Goal: Transaction & Acquisition: Obtain resource

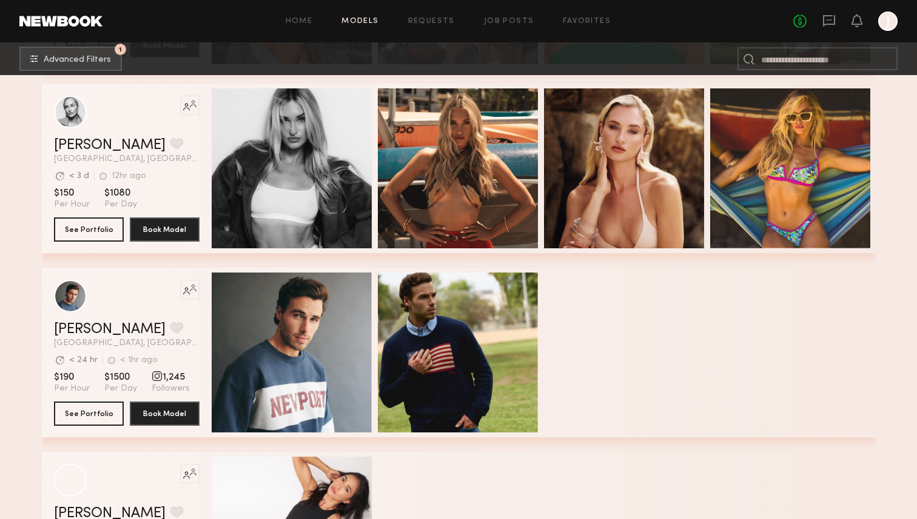
scroll to position [652, 0]
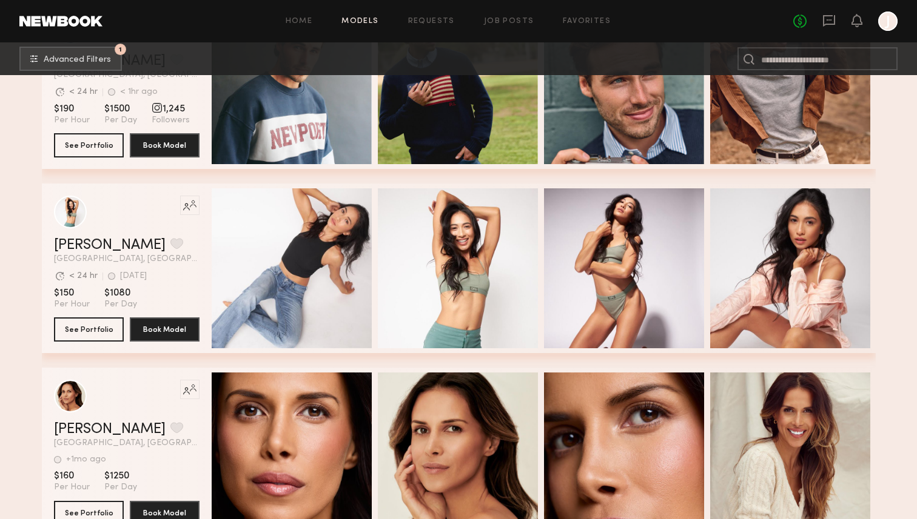
click at [84, 335] on button "See Portfolio" at bounding box center [89, 329] width 70 height 24
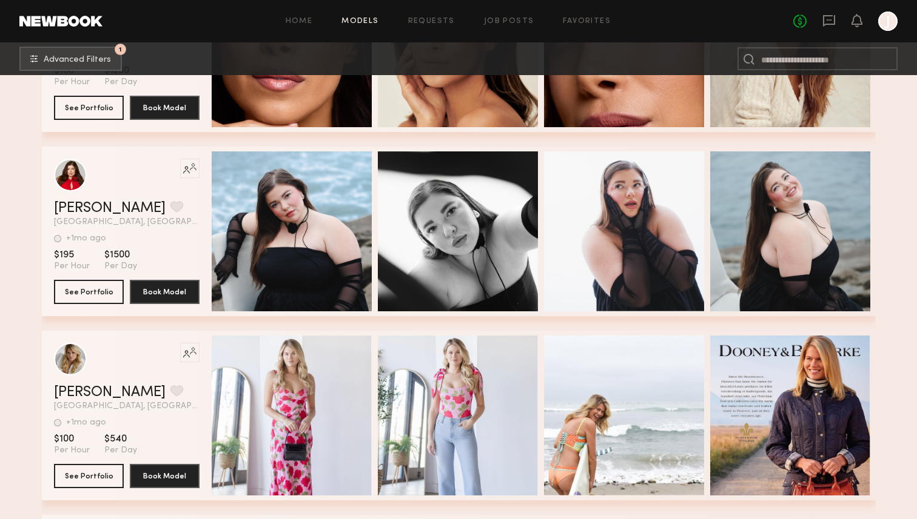
scroll to position [1317, 0]
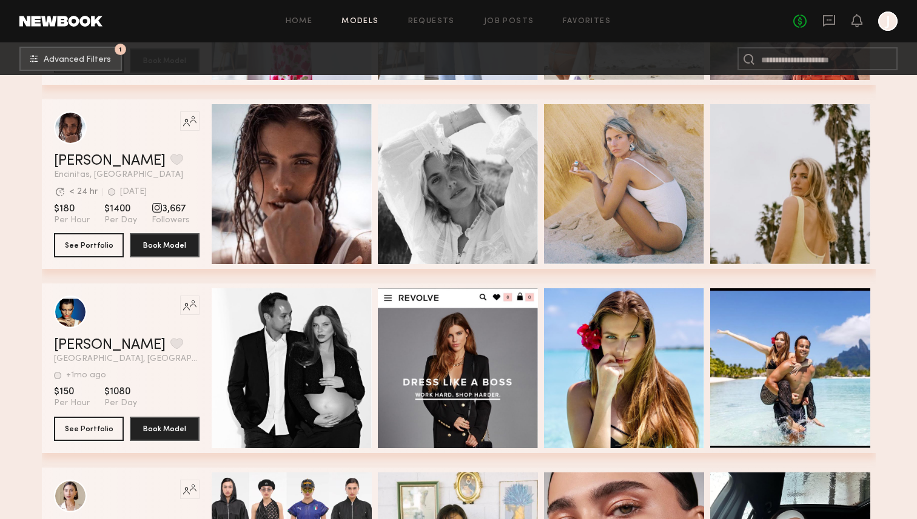
click at [85, 246] on button "See Portfolio" at bounding box center [89, 245] width 70 height 24
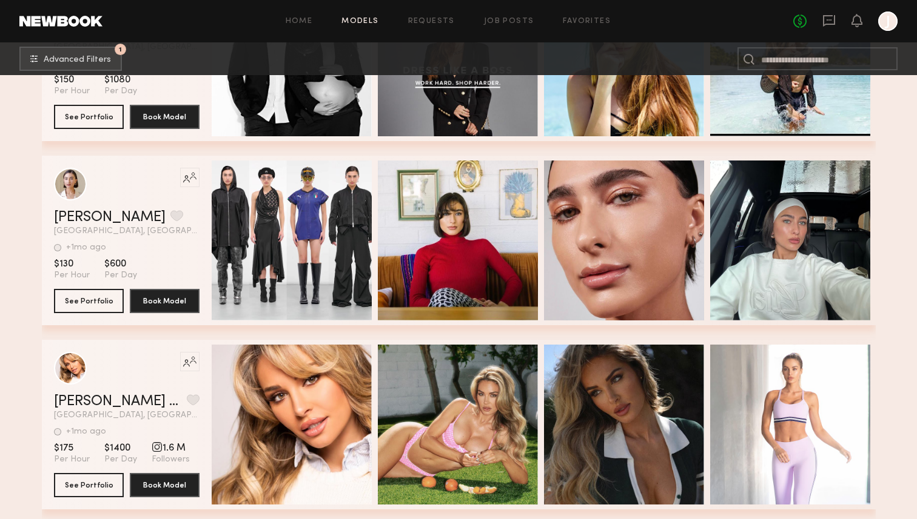
scroll to position [1877, 0]
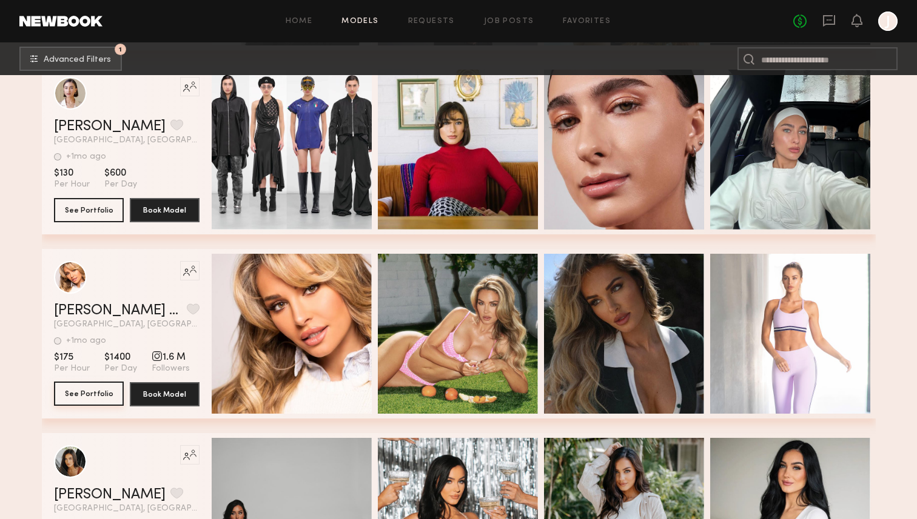
click at [93, 396] on button "See Portfolio" at bounding box center [89, 394] width 70 height 24
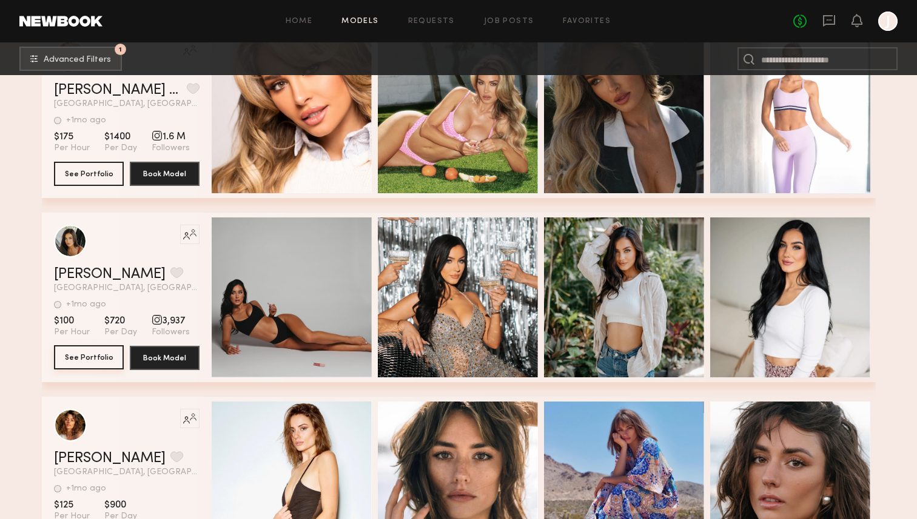
click at [90, 364] on button "See Portfolio" at bounding box center [89, 358] width 70 height 24
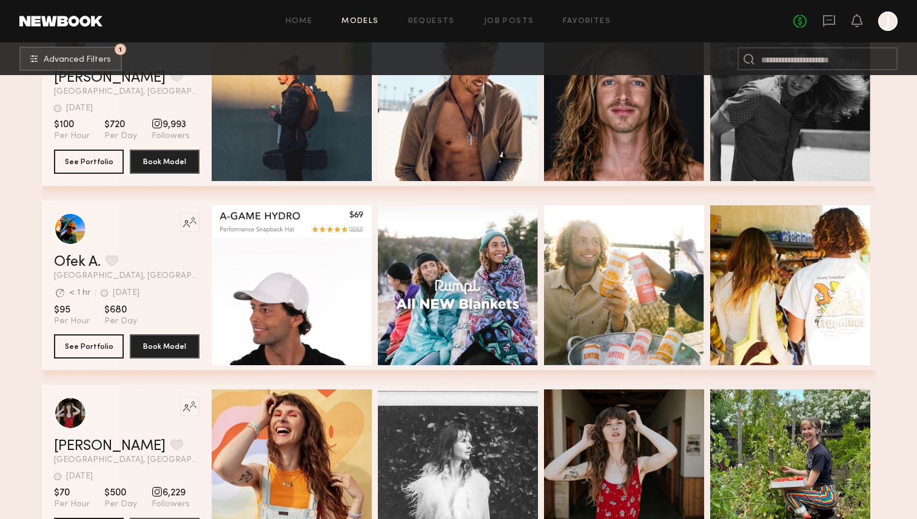
scroll to position [2921, 0]
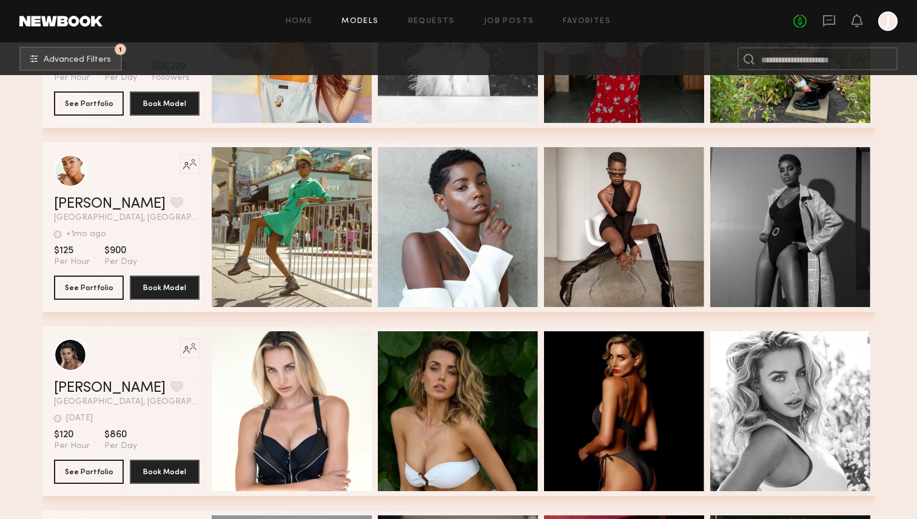
scroll to position [3396, 0]
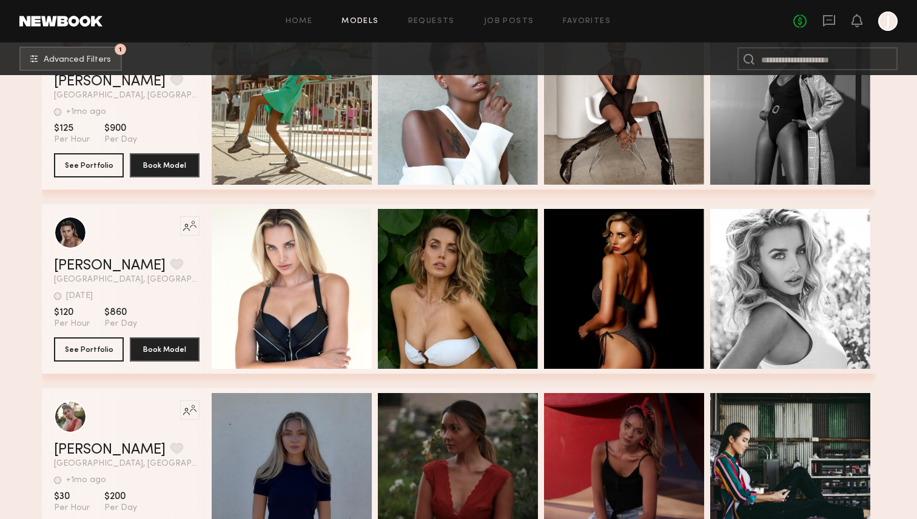
click at [104, 353] on button "See Portfolio" at bounding box center [89, 349] width 70 height 24
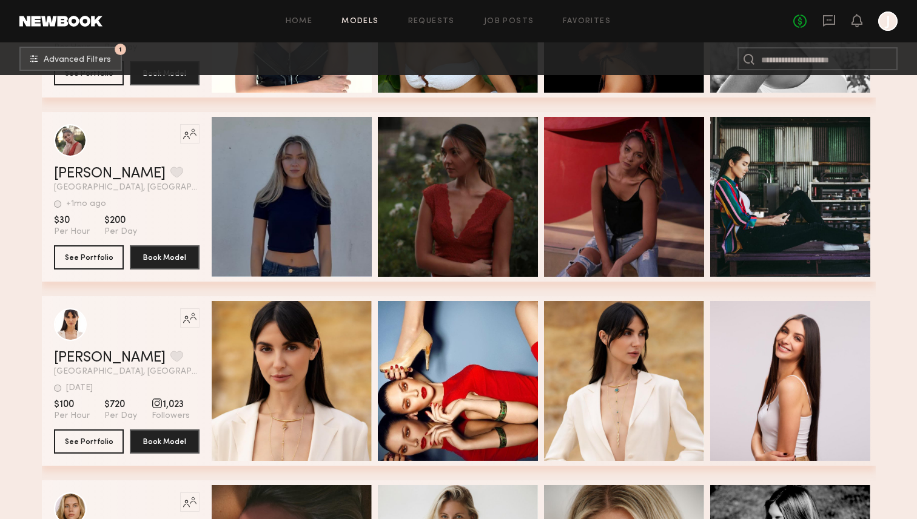
scroll to position [3938, 0]
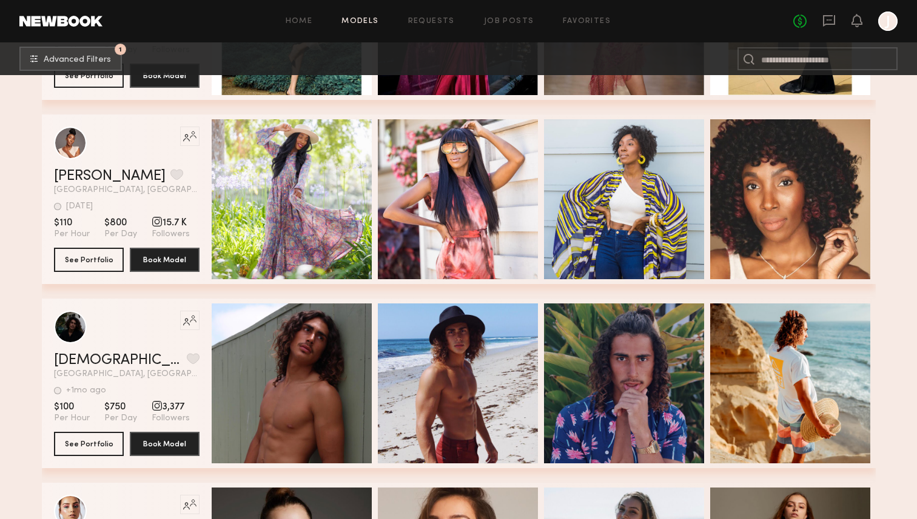
scroll to position [4486, 0]
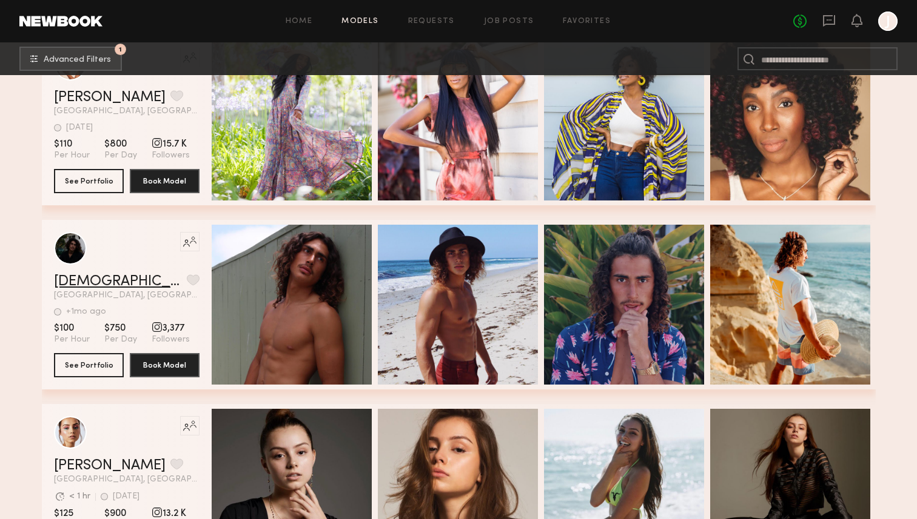
click at [125, 282] on link "Christian M." at bounding box center [118, 282] width 128 height 15
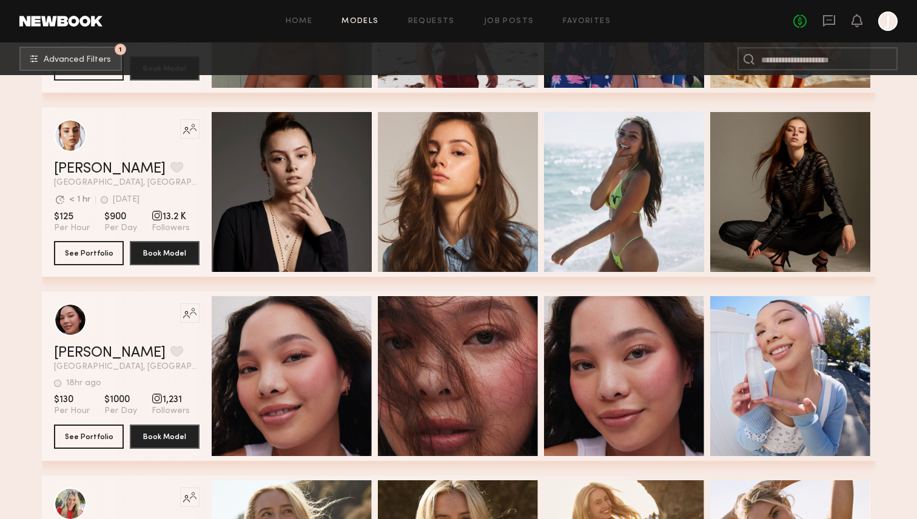
scroll to position [5135, 0]
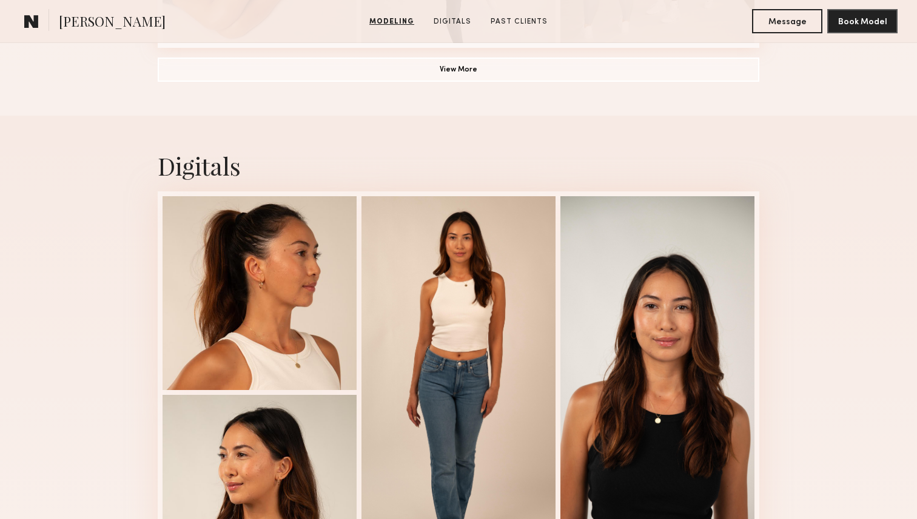
scroll to position [1206, 0]
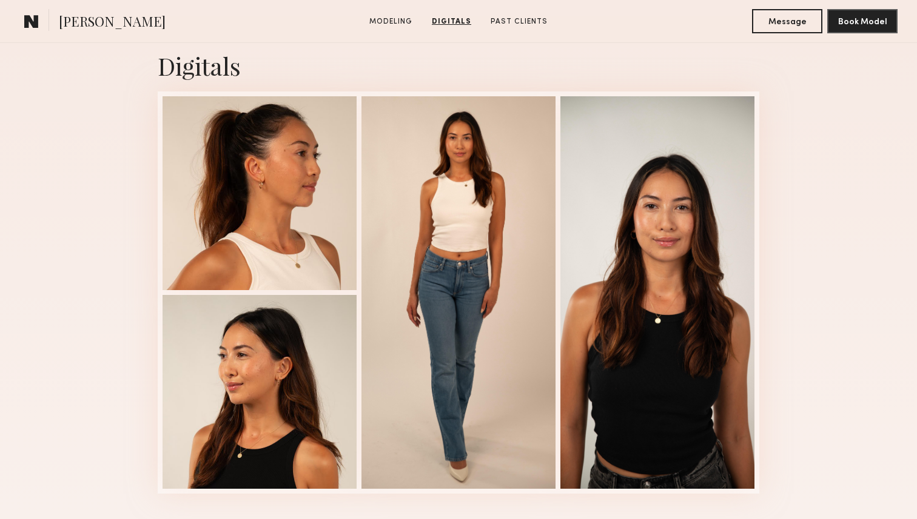
click at [87, 300] on div "Digitals 1 of 4" at bounding box center [458, 272] width 917 height 512
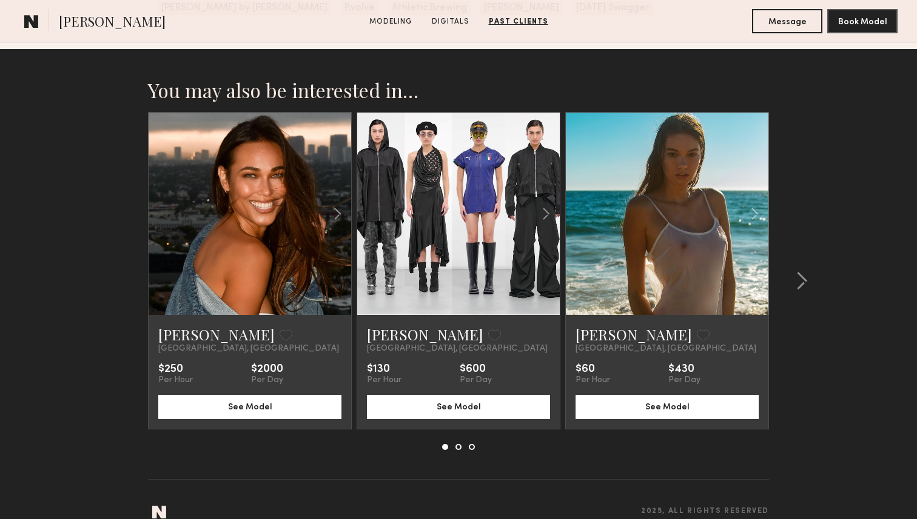
scroll to position [1854, 0]
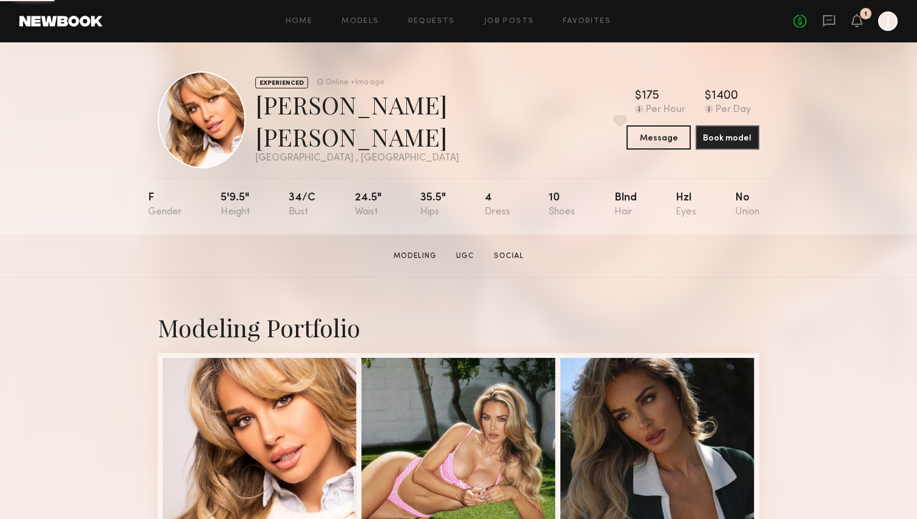
scroll to position [130, 0]
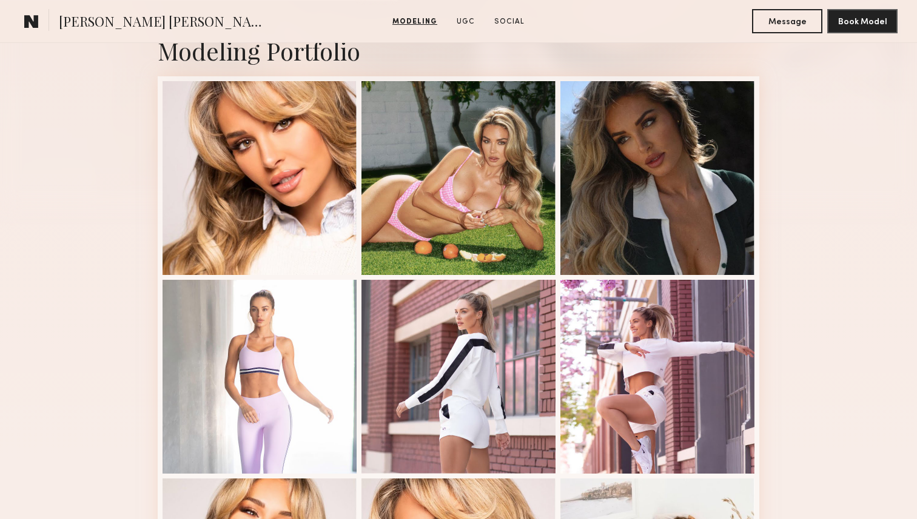
click at [67, 191] on div "Modeling Portfolio View More" at bounding box center [458, 473] width 917 height 944
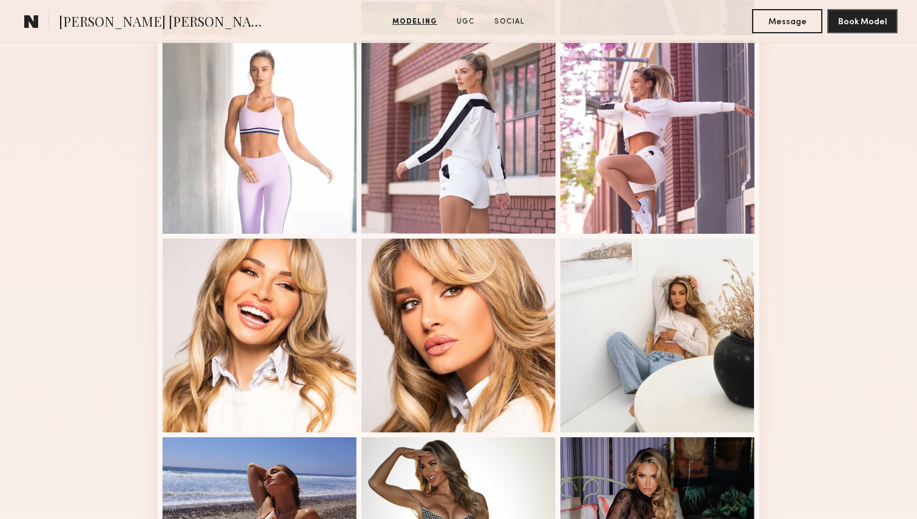
click at [62, 171] on div "Modeling Portfolio View More" at bounding box center [458, 233] width 917 height 944
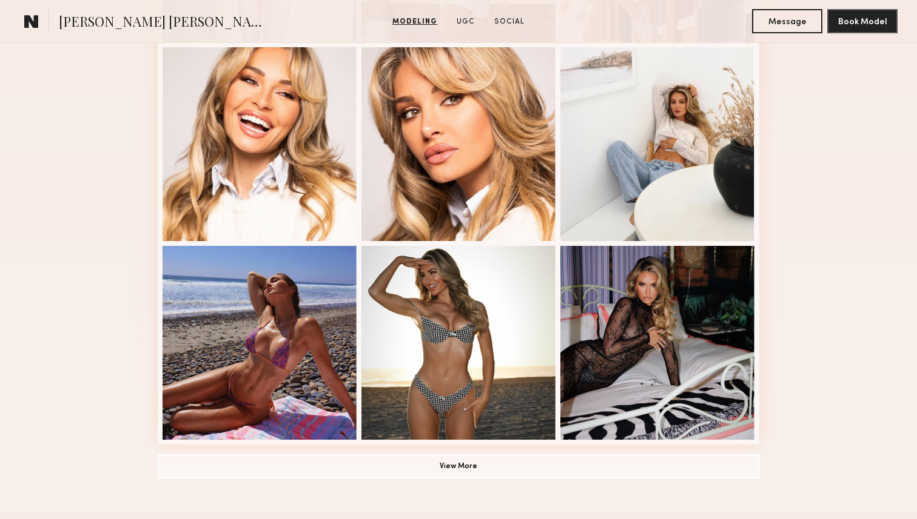
scroll to position [721, 0]
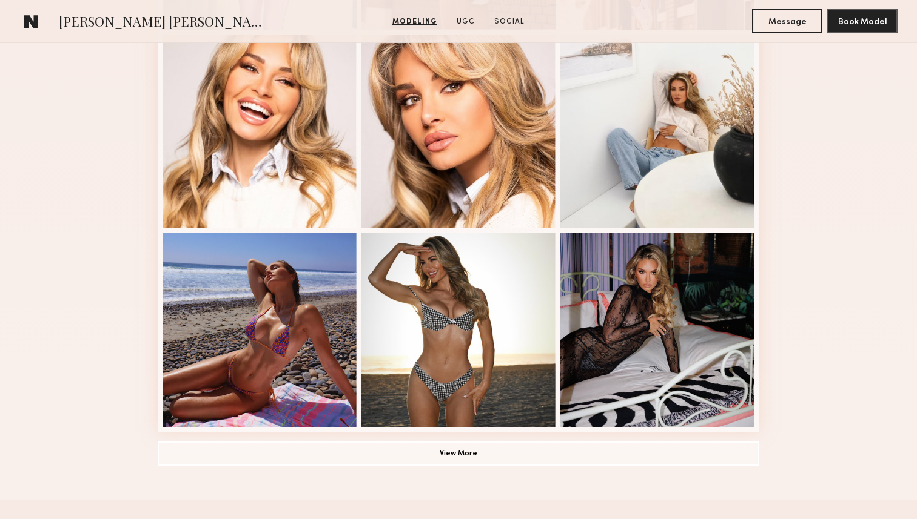
click at [62, 171] on div "Modeling Portfolio View More" at bounding box center [458, 28] width 917 height 944
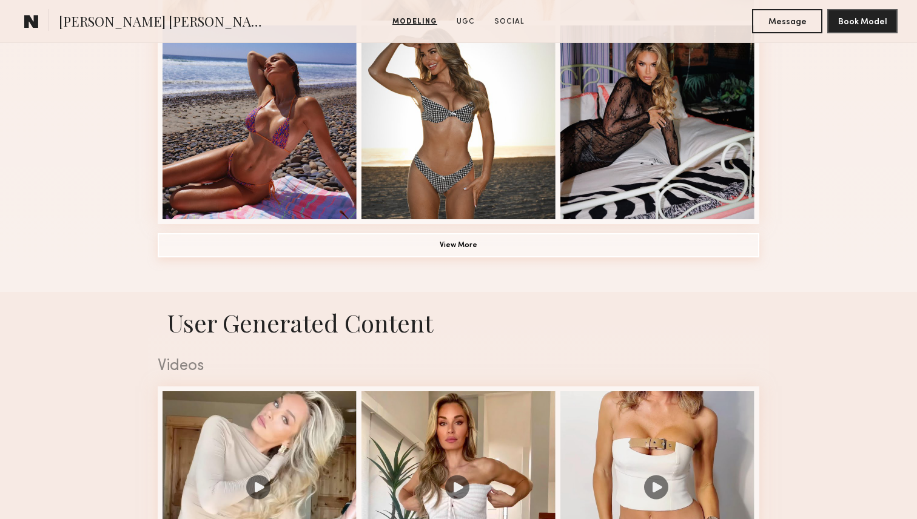
click at [449, 252] on button "View More" at bounding box center [458, 245] width 601 height 24
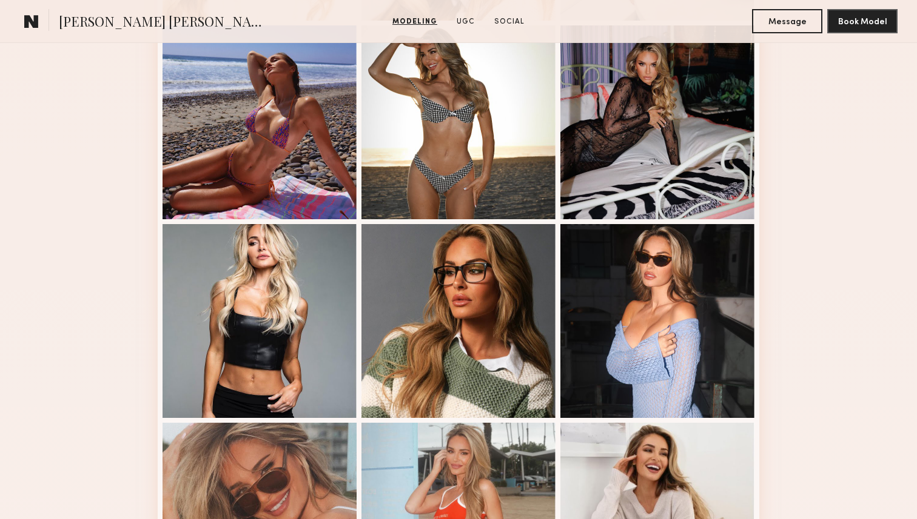
click at [105, 125] on div "Modeling Portfolio" at bounding box center [458, 200] width 917 height 1705
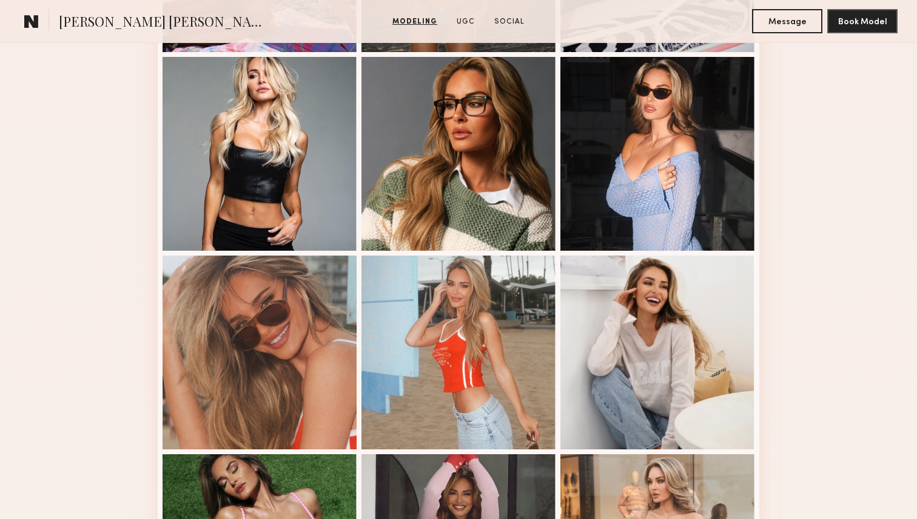
scroll to position [1371, 0]
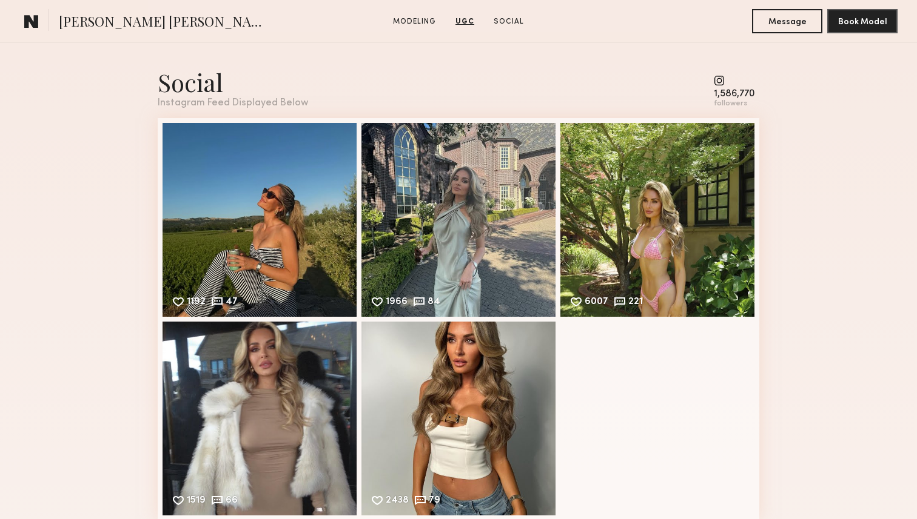
scroll to position [2511, 0]
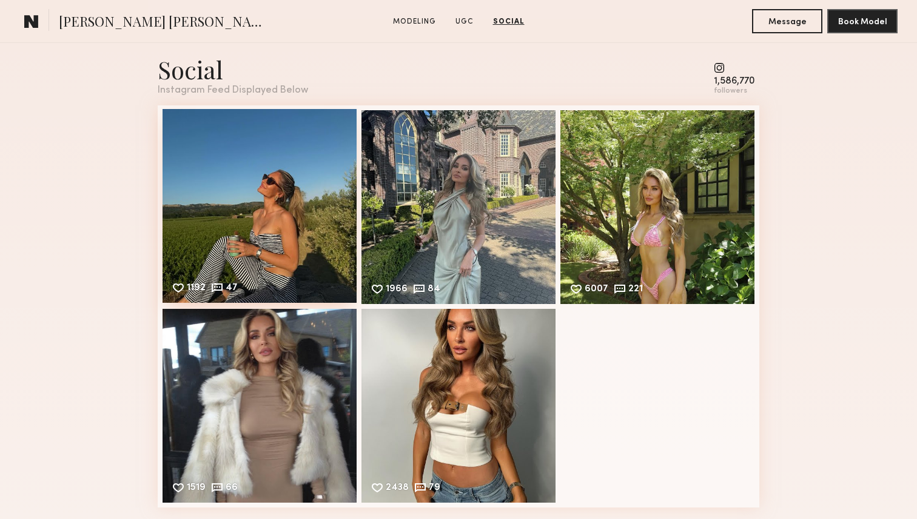
click at [306, 227] on div "1192 47 Likes & comments displayed to show model’s engagement" at bounding box center [259, 206] width 194 height 194
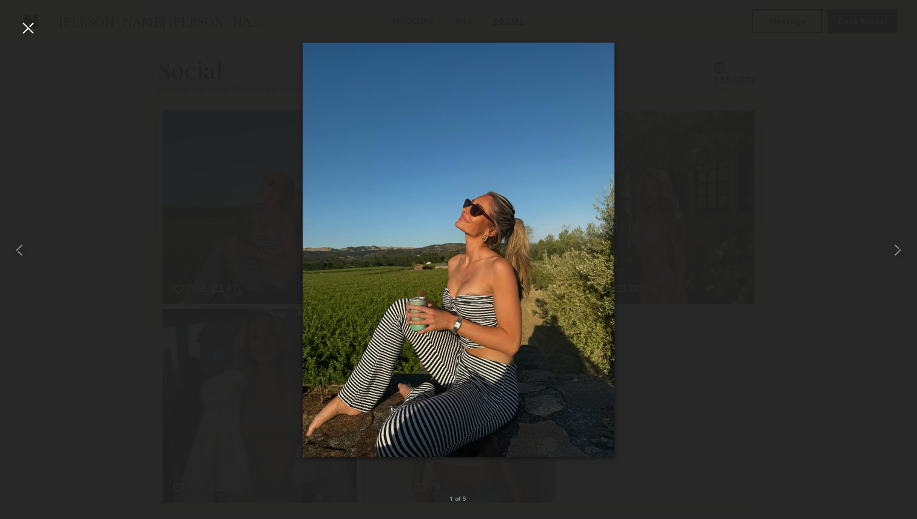
click at [30, 24] on div at bounding box center [27, 27] width 19 height 19
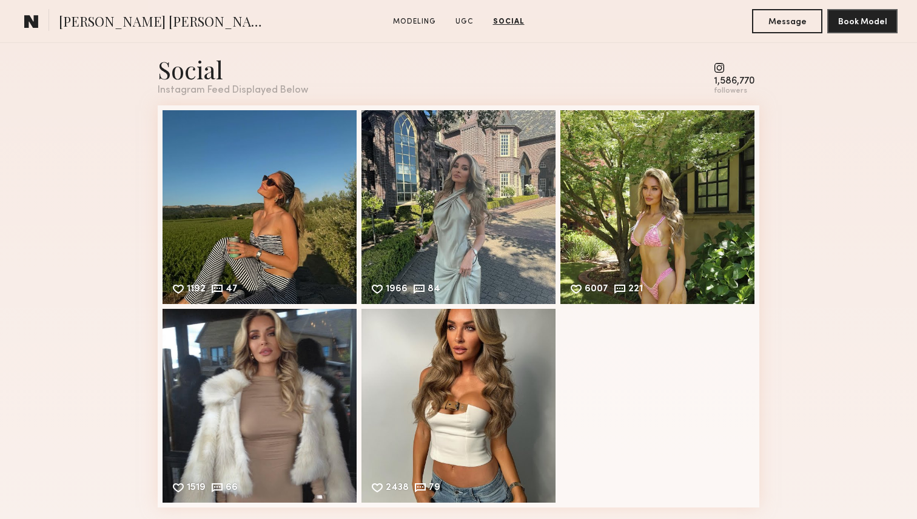
click at [52, 248] on div "Social Instagram Feed Displayed Below 1,586,770 followers 1192 47 Likes & comme…" at bounding box center [458, 280] width 917 height 523
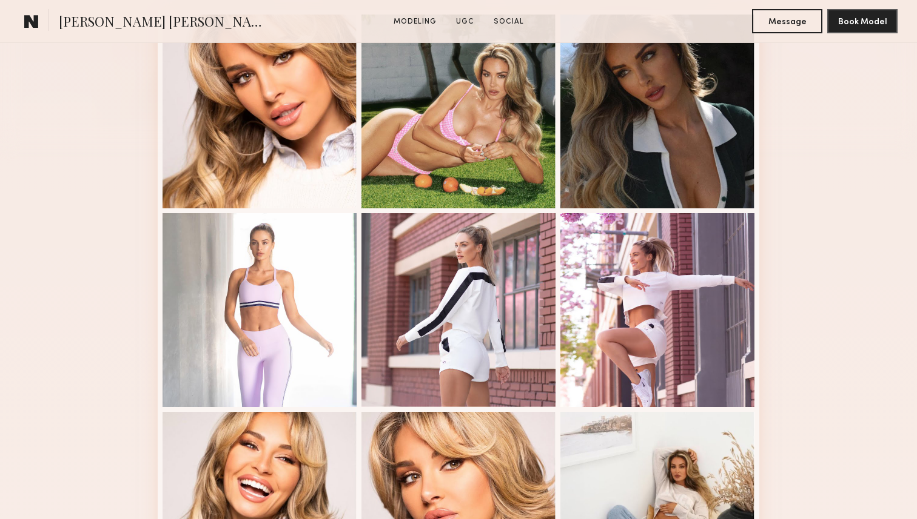
scroll to position [0, 0]
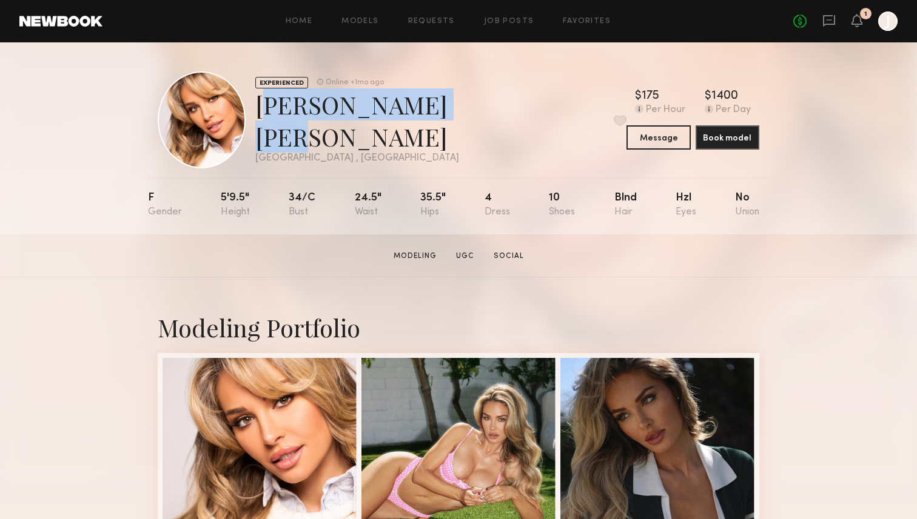
drag, startPoint x: 451, startPoint y: 127, endPoint x: 265, endPoint y: 118, distance: 186.3
click at [265, 118] on div "Anna katharina v. Favorite" at bounding box center [440, 120] width 371 height 64
copy div "Anna katharina v."
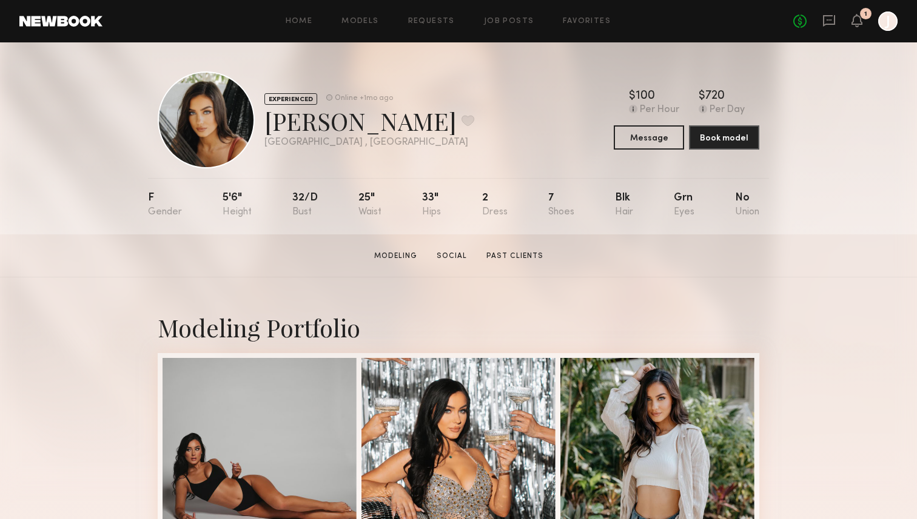
click at [212, 113] on div at bounding box center [206, 120] width 97 height 97
click at [429, 18] on link "Requests" at bounding box center [431, 22] width 47 height 8
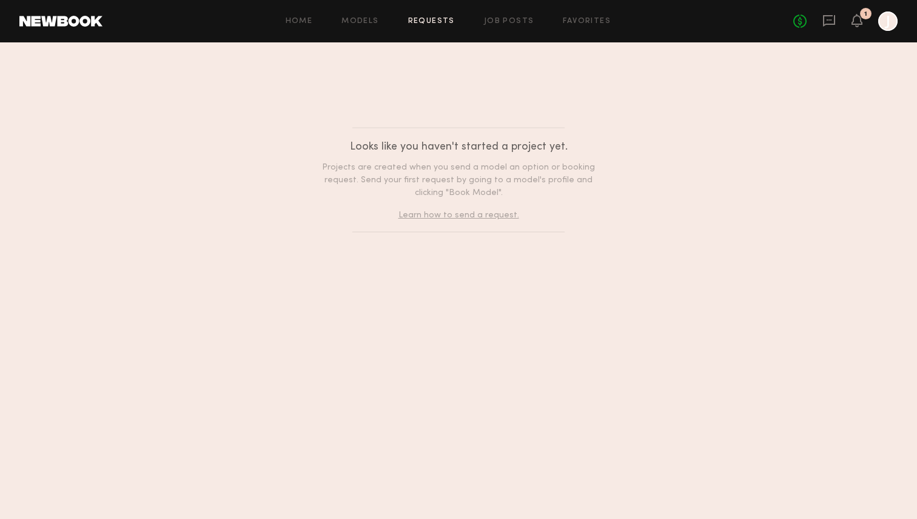
click at [89, 10] on header "Home Models Requests Job Posts Favorites Sign Out No fees up to $5,000 1 J" at bounding box center [458, 21] width 917 height 42
click at [79, 22] on link at bounding box center [60, 21] width 83 height 11
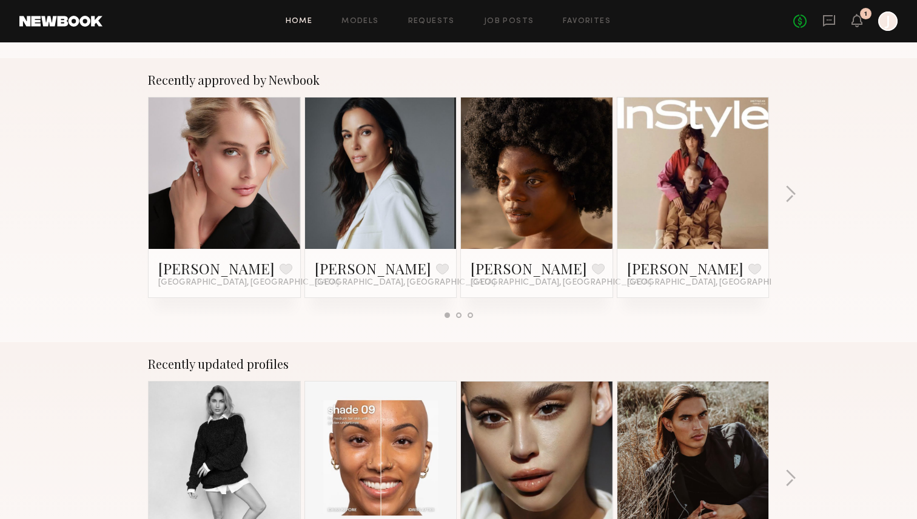
scroll to position [468, 0]
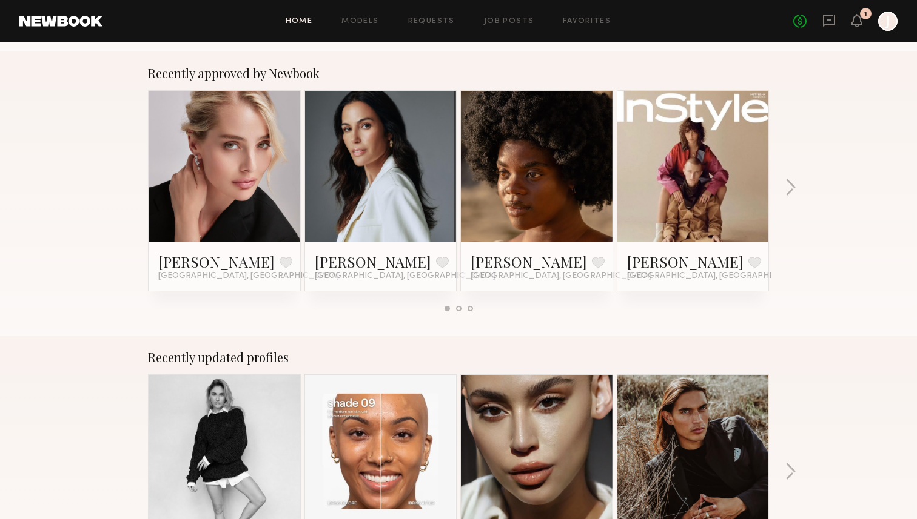
click at [66, 138] on div "Recently approved by Newbook Sabina K. Favorite Los Angeles, CA Laiz L. Favorit…" at bounding box center [458, 194] width 917 height 284
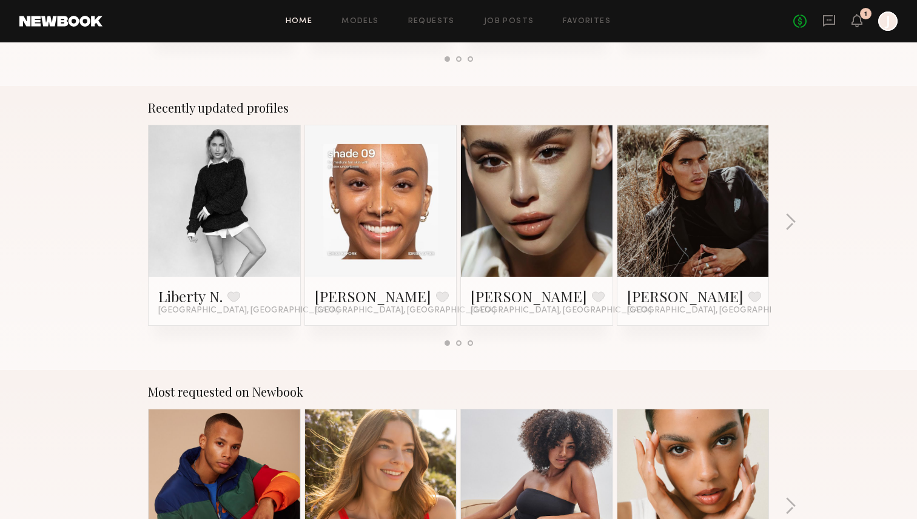
click at [75, 172] on div "Recently updated profiles Liberty N. Favorite Los Angeles, CA Idriss T. Favorit…" at bounding box center [458, 228] width 917 height 284
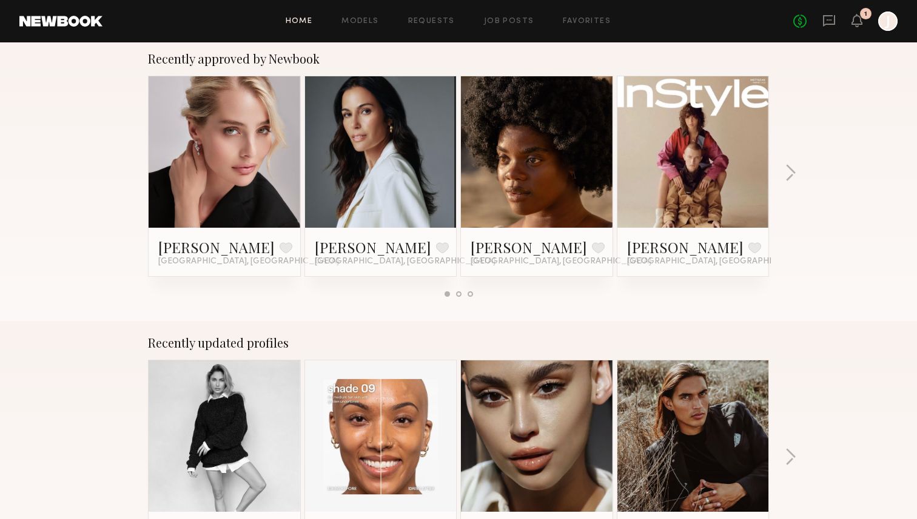
scroll to position [0, 0]
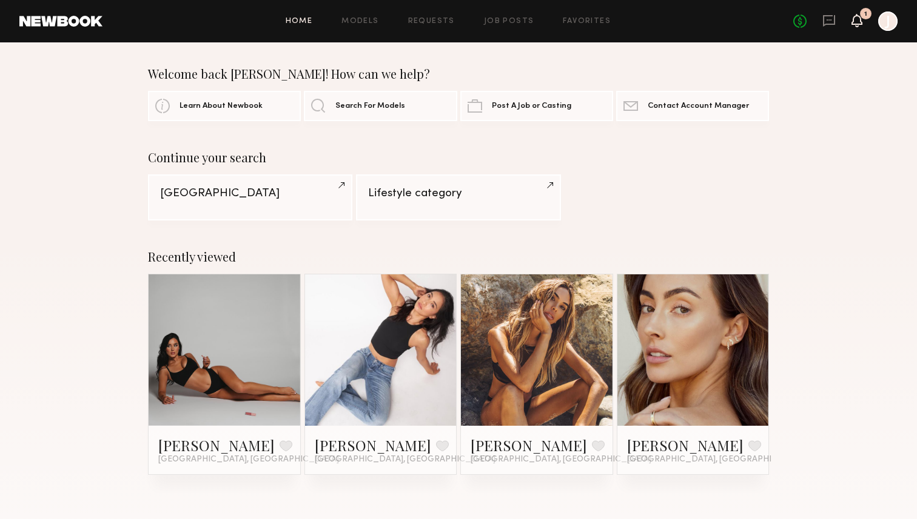
click at [856, 17] on icon at bounding box center [857, 20] width 10 height 8
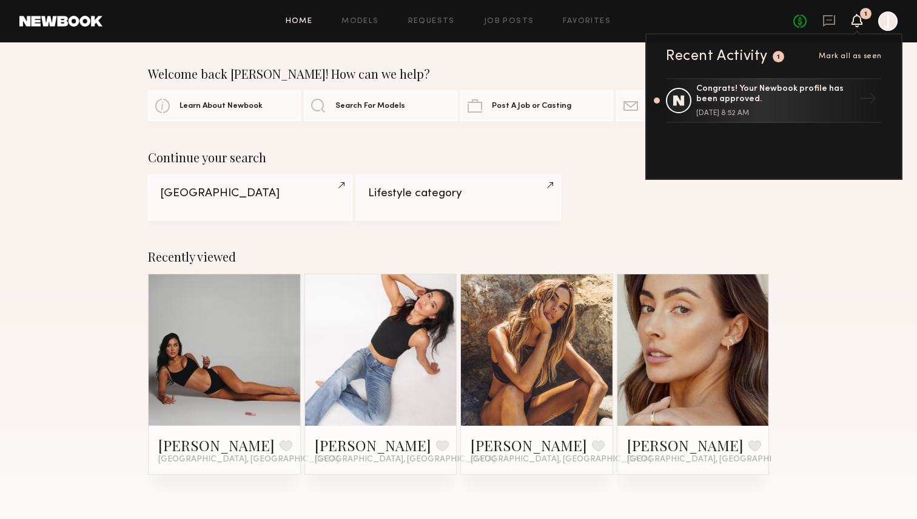
click at [854, 55] on span "Mark all as seen" at bounding box center [849, 56] width 63 height 7
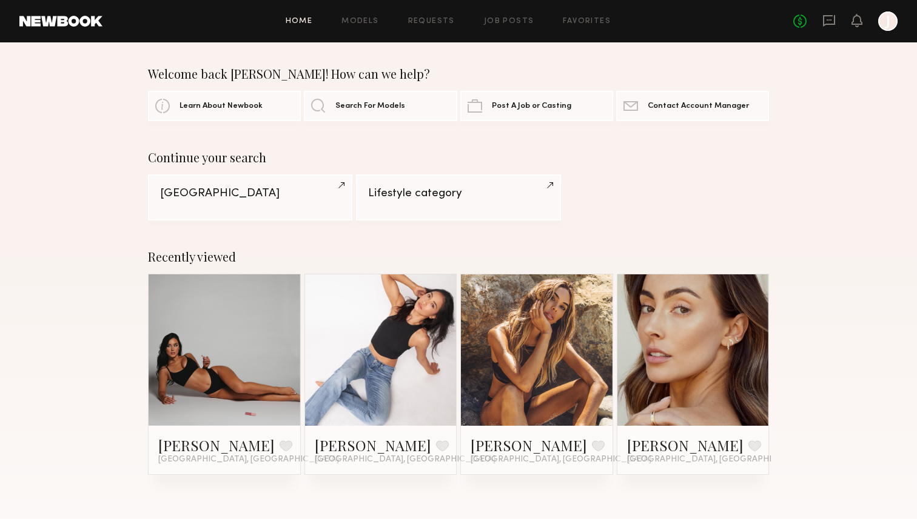
click at [887, 22] on div at bounding box center [887, 21] width 19 height 19
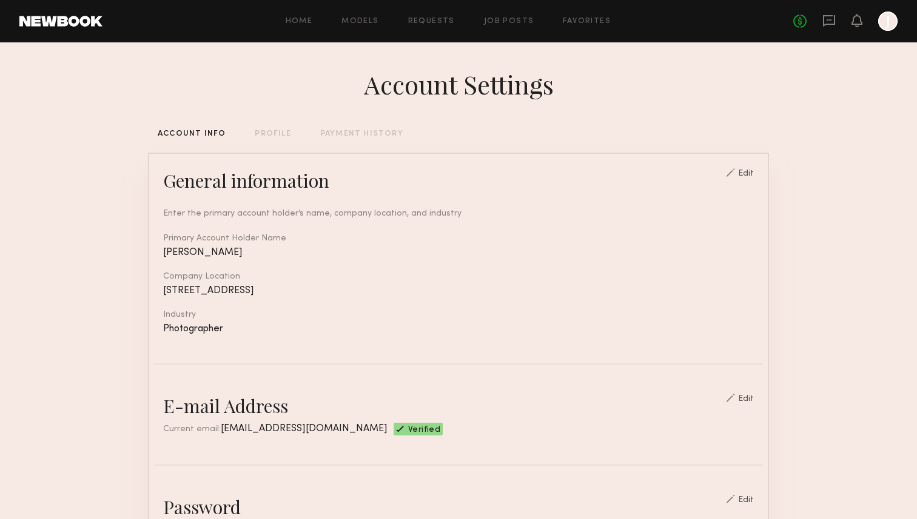
click at [274, 134] on div "PROFILE" at bounding box center [273, 134] width 36 height 8
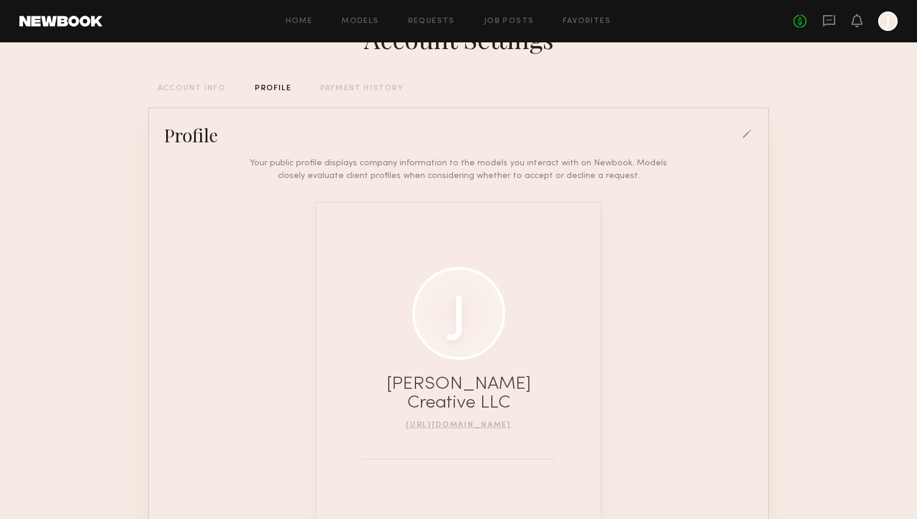
scroll to position [128, 0]
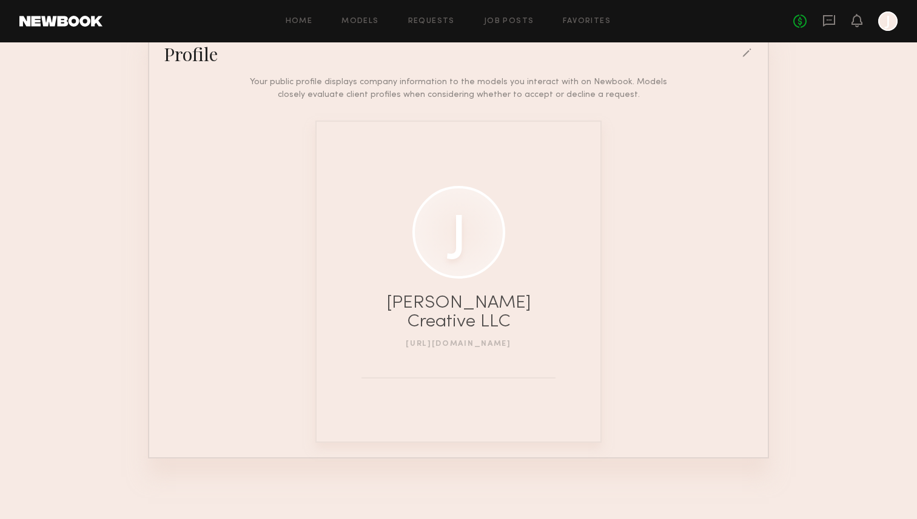
click at [504, 341] on link "http://johnonelio.com" at bounding box center [458, 344] width 105 height 7
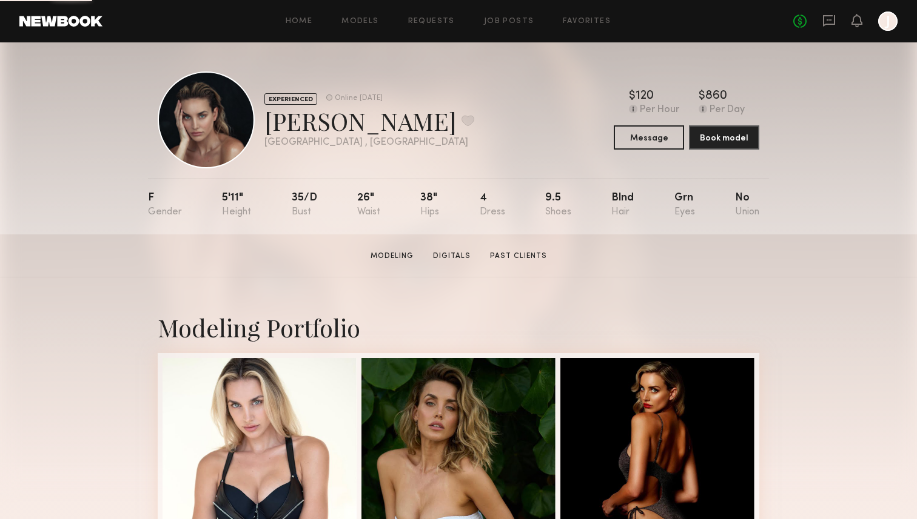
drag, startPoint x: 335, startPoint y: 123, endPoint x: 270, endPoint y: 117, distance: 65.1
click at [270, 117] on div "[PERSON_NAME] Favorite" at bounding box center [369, 121] width 210 height 32
copy div "[PERSON_NAME]"
click at [50, 165] on div "EXPERIENCED Online [DATE] [PERSON_NAME] Favorite [GEOGRAPHIC_DATA] , [GEOGRAPHI…" at bounding box center [458, 138] width 917 height 192
